Goal: Transaction & Acquisition: Purchase product/service

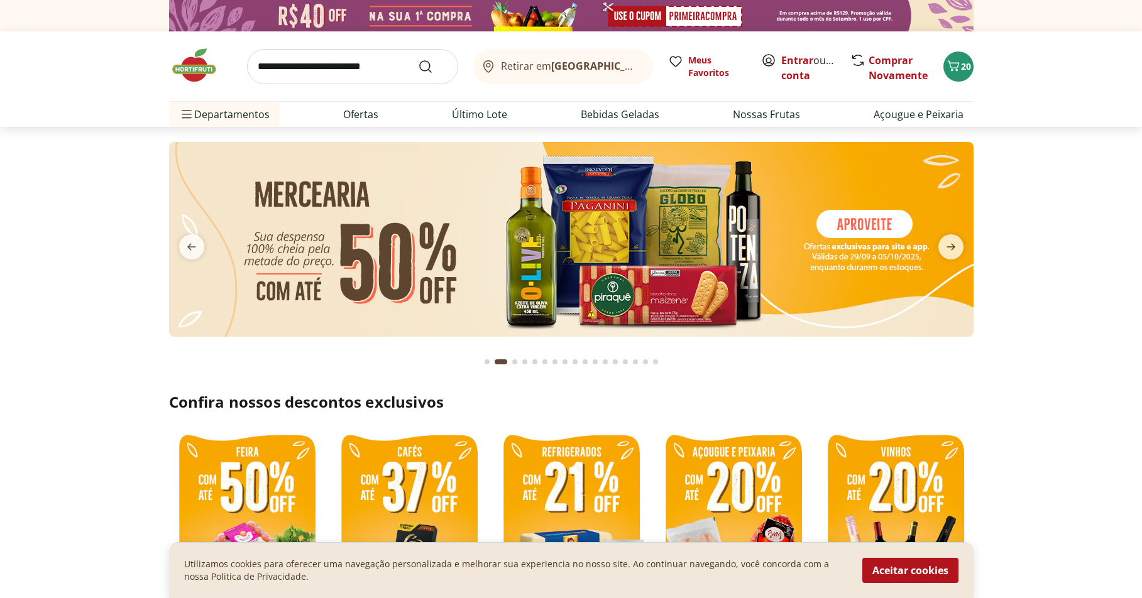
click at [293, 65] on input "search" at bounding box center [352, 66] width 211 height 35
type input "**********"
click at [418, 59] on button "Submit Search" at bounding box center [433, 66] width 30 height 15
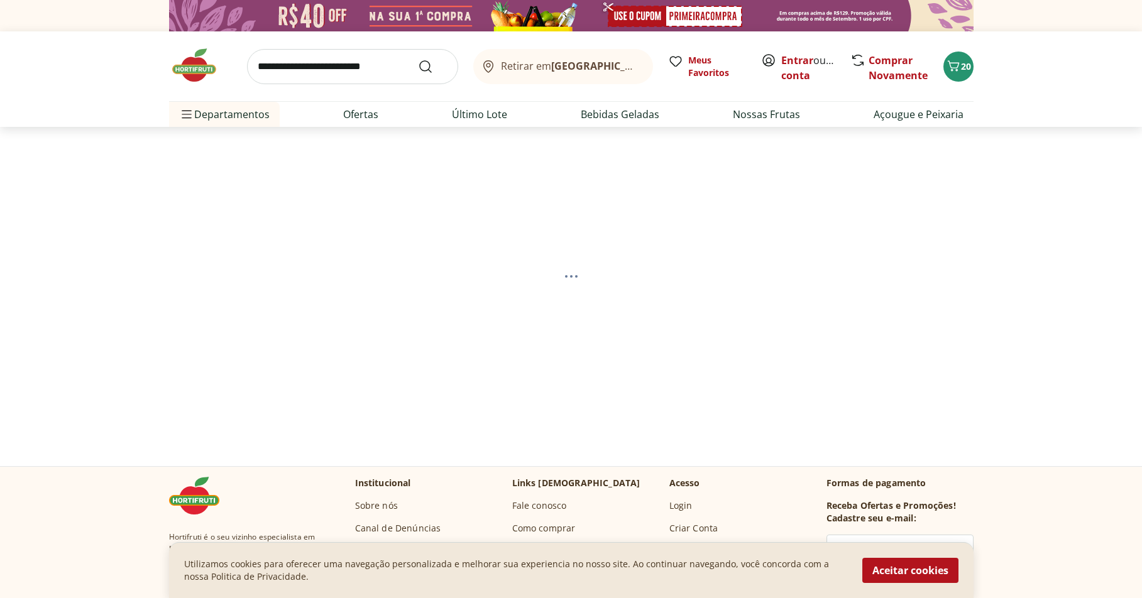
select select "**********"
